Goal: Task Accomplishment & Management: Manage account settings

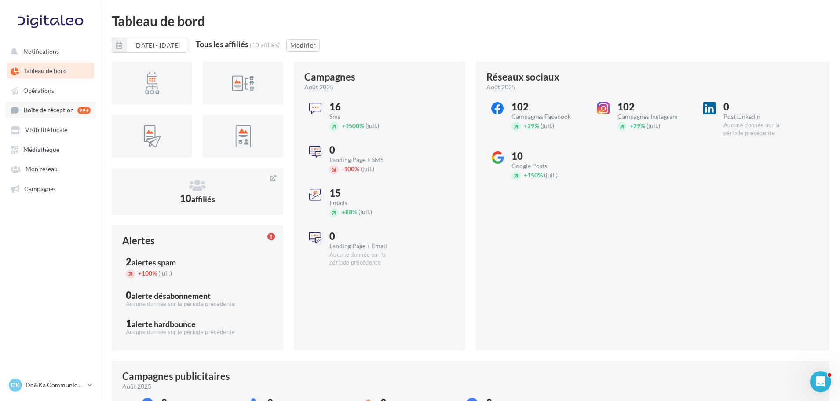
click at [44, 111] on span "Boîte de réception" at bounding box center [49, 109] width 50 height 7
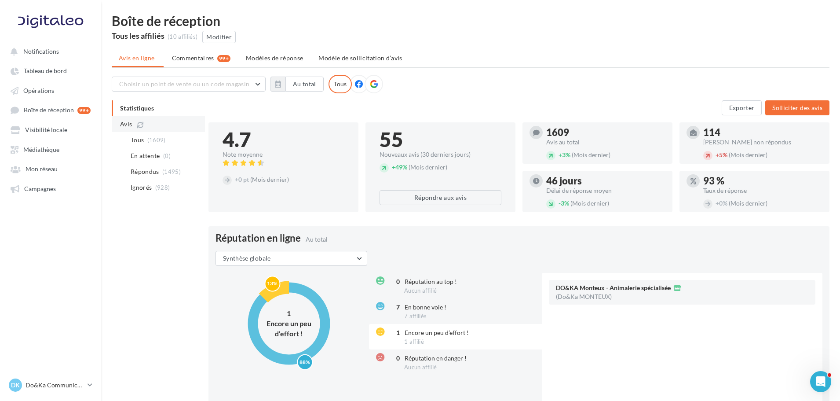
click at [121, 121] on span "Avis" at bounding box center [126, 124] width 12 height 9
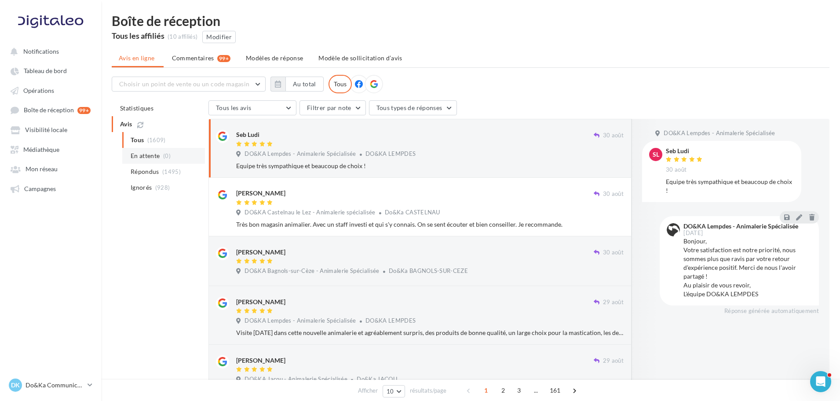
click at [135, 160] on li "En attente (0)" at bounding box center [163, 156] width 83 height 16
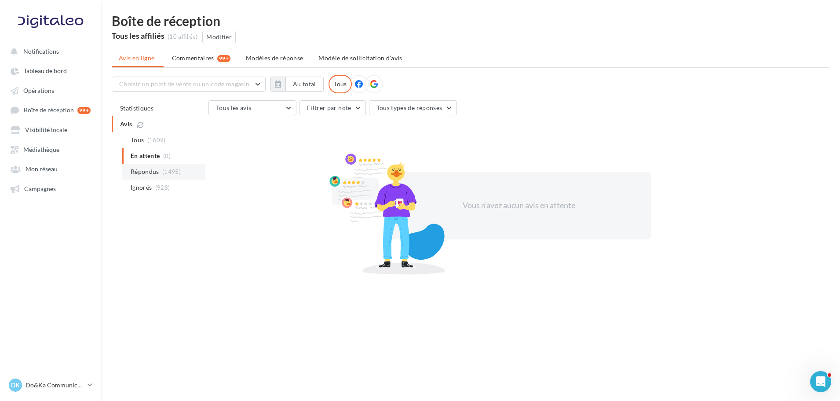
click at [155, 171] on span "Répondus" at bounding box center [145, 171] width 29 height 9
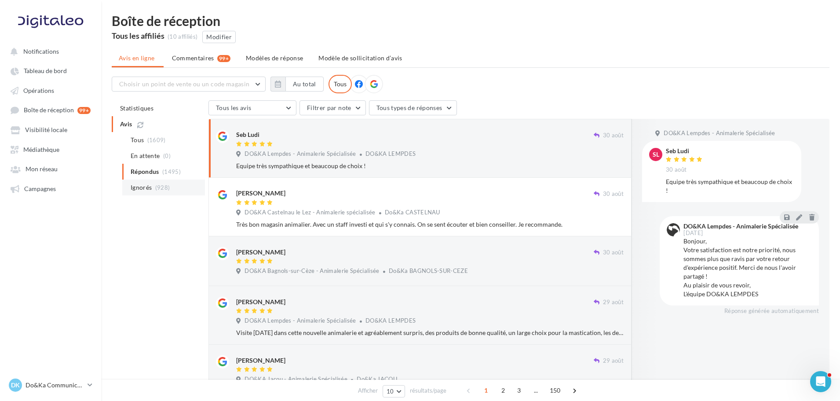
click at [159, 185] on span "(928)" at bounding box center [162, 187] width 15 height 7
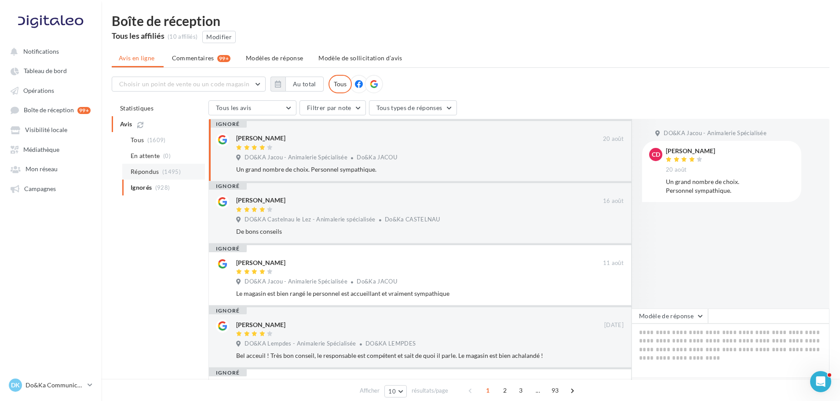
click at [147, 172] on span "Répondus" at bounding box center [145, 171] width 29 height 9
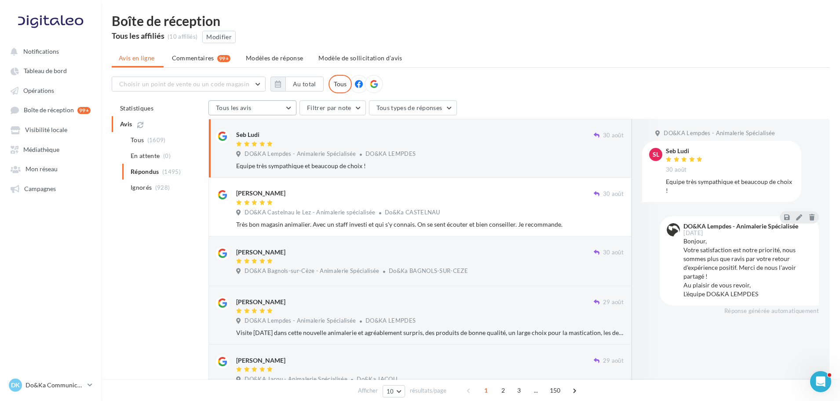
click at [278, 106] on button "Tous les avis" at bounding box center [253, 107] width 88 height 15
click at [267, 134] on button "Tous les avis" at bounding box center [275, 130] width 132 height 23
click at [335, 110] on button "Filtrer par note" at bounding box center [333, 107] width 66 height 15
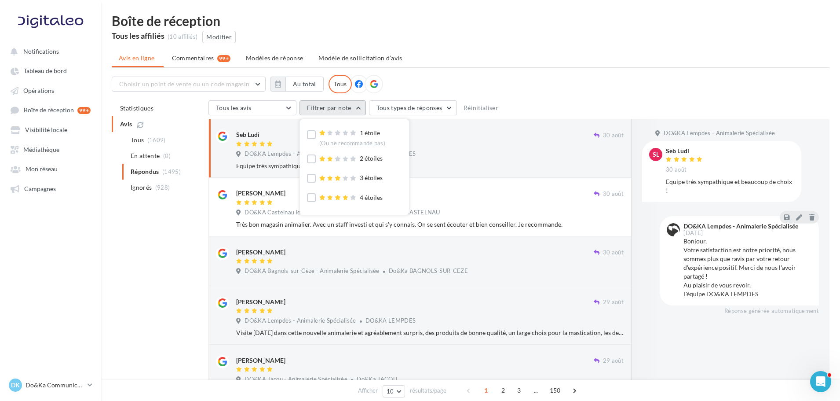
click at [335, 110] on button "Filtrer par note" at bounding box center [333, 107] width 66 height 15
click at [336, 112] on button "Filtrer par note" at bounding box center [333, 107] width 66 height 15
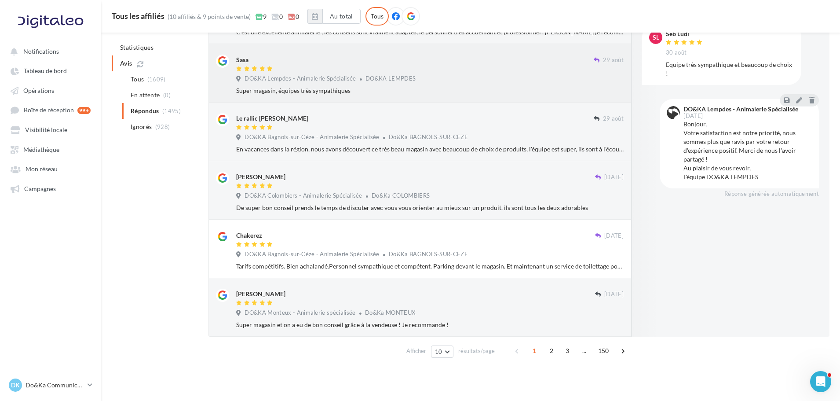
scroll to position [368, 0]
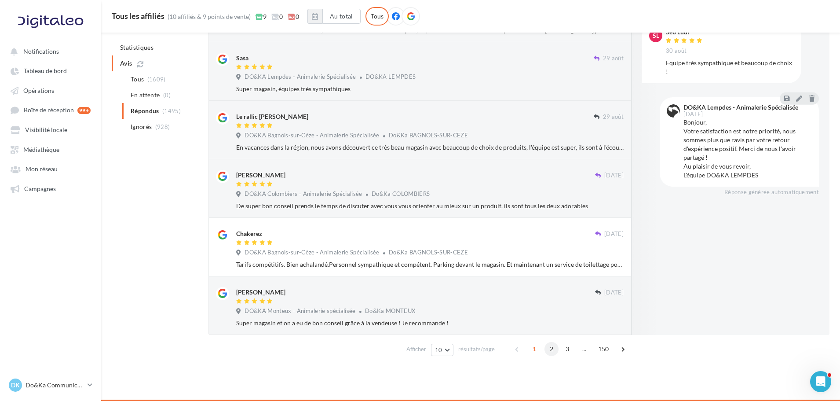
click at [557, 350] on span "2" at bounding box center [552, 349] width 14 height 14
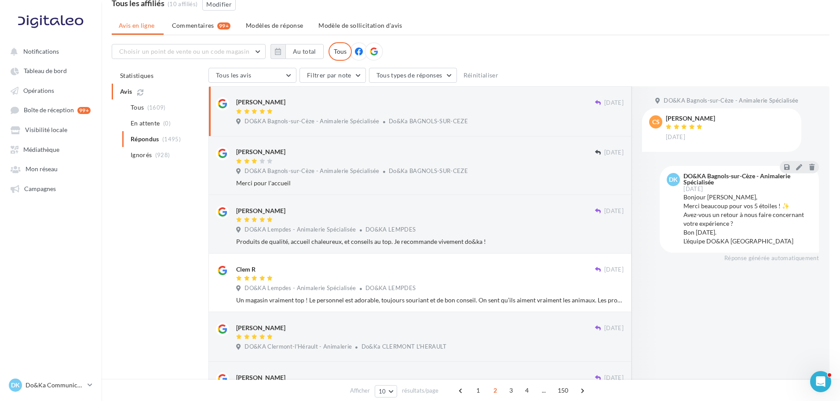
scroll to position [32, 0]
click at [439, 172] on span "Do&Ka BAGNOLS-SUR-CEZE" at bounding box center [428, 171] width 79 height 7
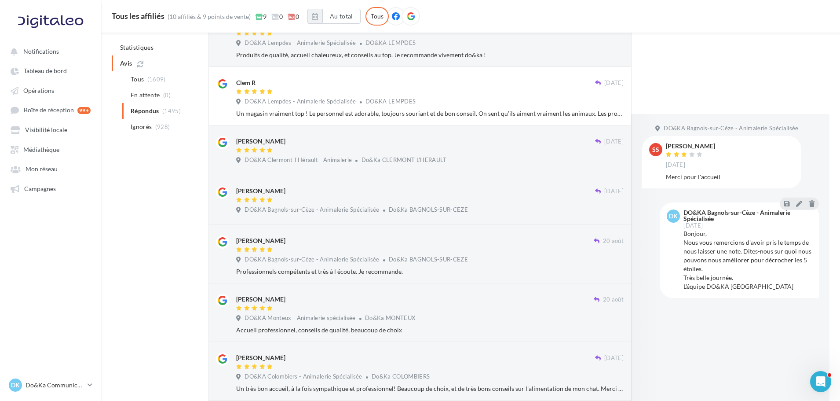
scroll to position [350, 0]
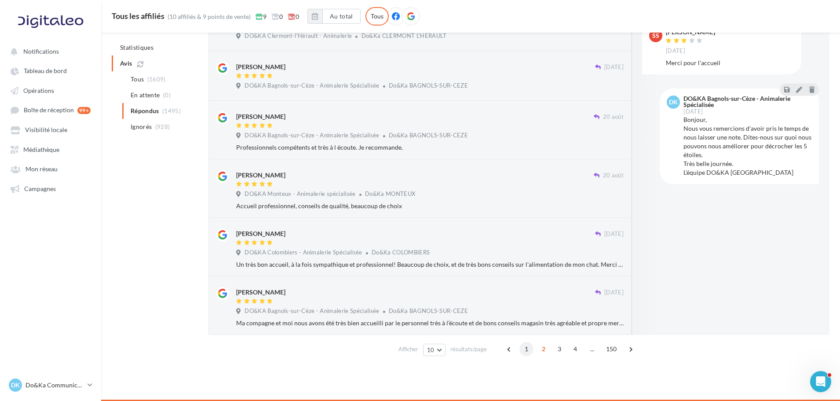
click at [520, 349] on span "1" at bounding box center [527, 349] width 14 height 14
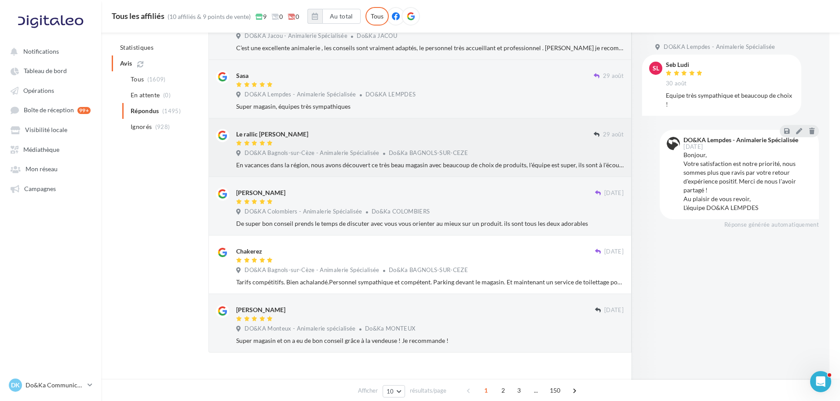
scroll to position [0, 0]
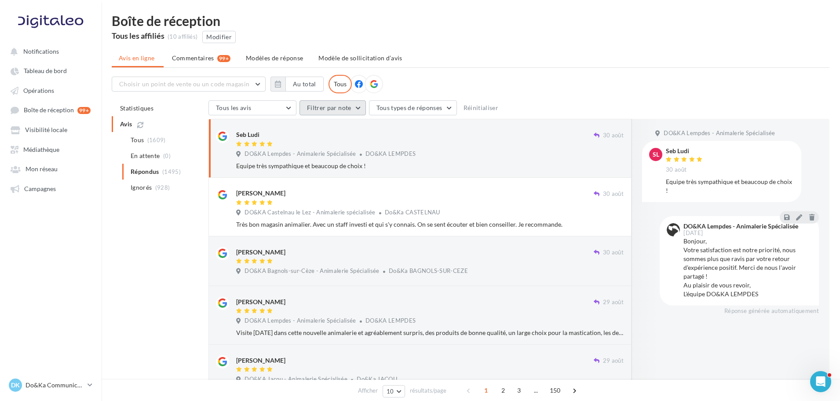
click at [346, 112] on button "Filtrer par note" at bounding box center [333, 107] width 66 height 15
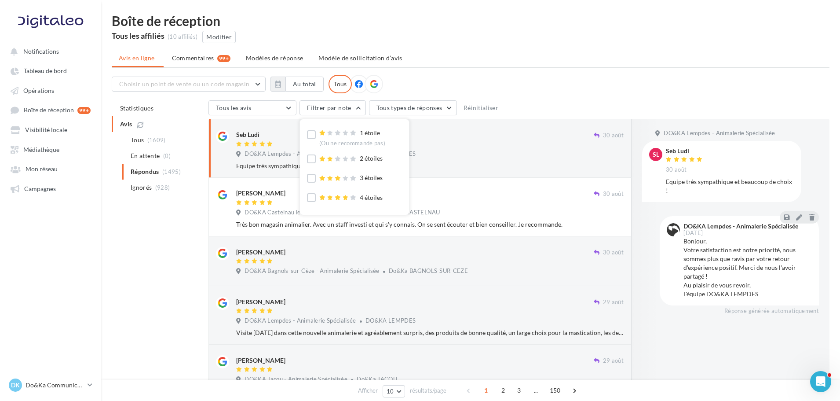
click at [452, 66] on ul "Avis en ligne Commentaires 99+ Modèles de réponse Modèle de sollicitation d’avis" at bounding box center [471, 59] width 718 height 18
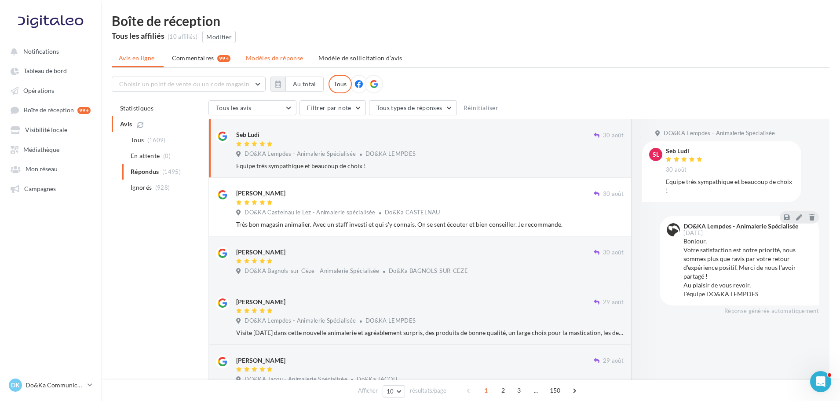
click at [279, 56] on span "Modèles de réponse" at bounding box center [274, 57] width 57 height 7
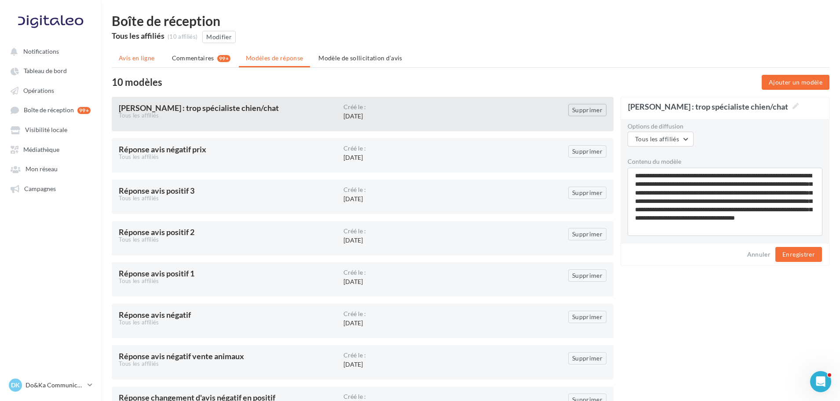
click at [132, 58] on span "Avis en ligne" at bounding box center [137, 58] width 36 height 9
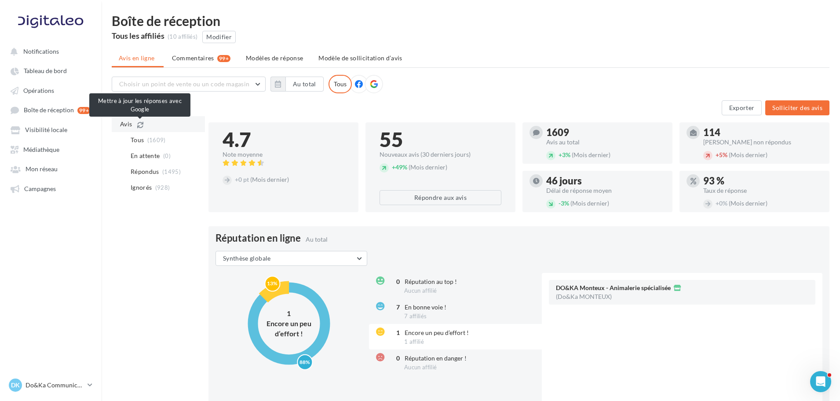
click at [140, 125] on icon at bounding box center [140, 125] width 6 height 6
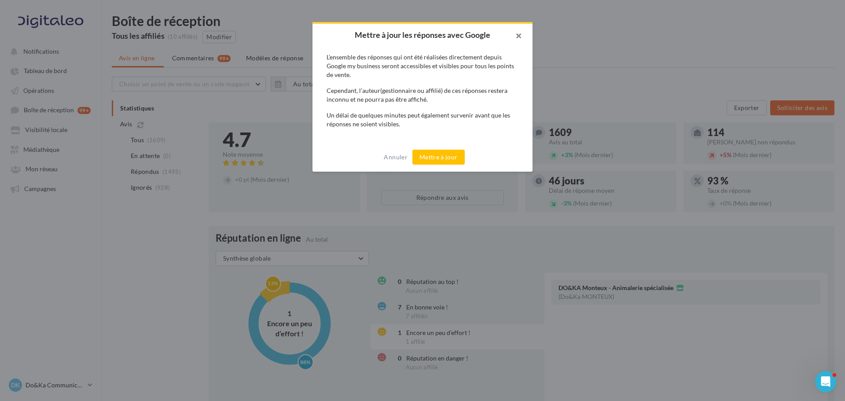
click at [517, 29] on button "button" at bounding box center [514, 37] width 35 height 26
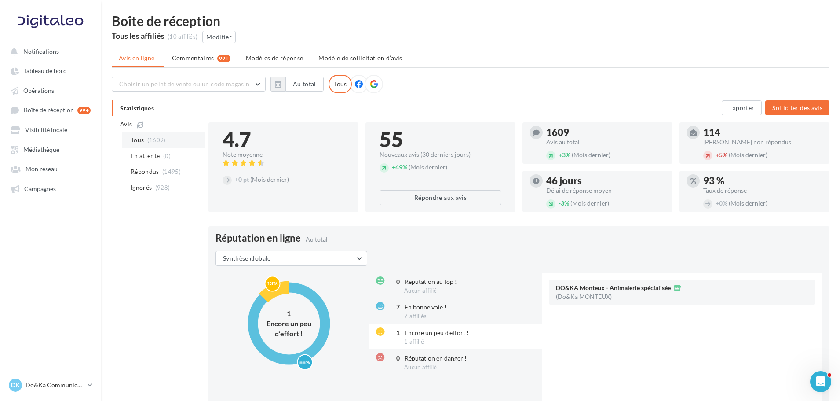
click at [157, 139] on span "(1609)" at bounding box center [156, 139] width 18 height 7
